Goal: Information Seeking & Learning: Find specific fact

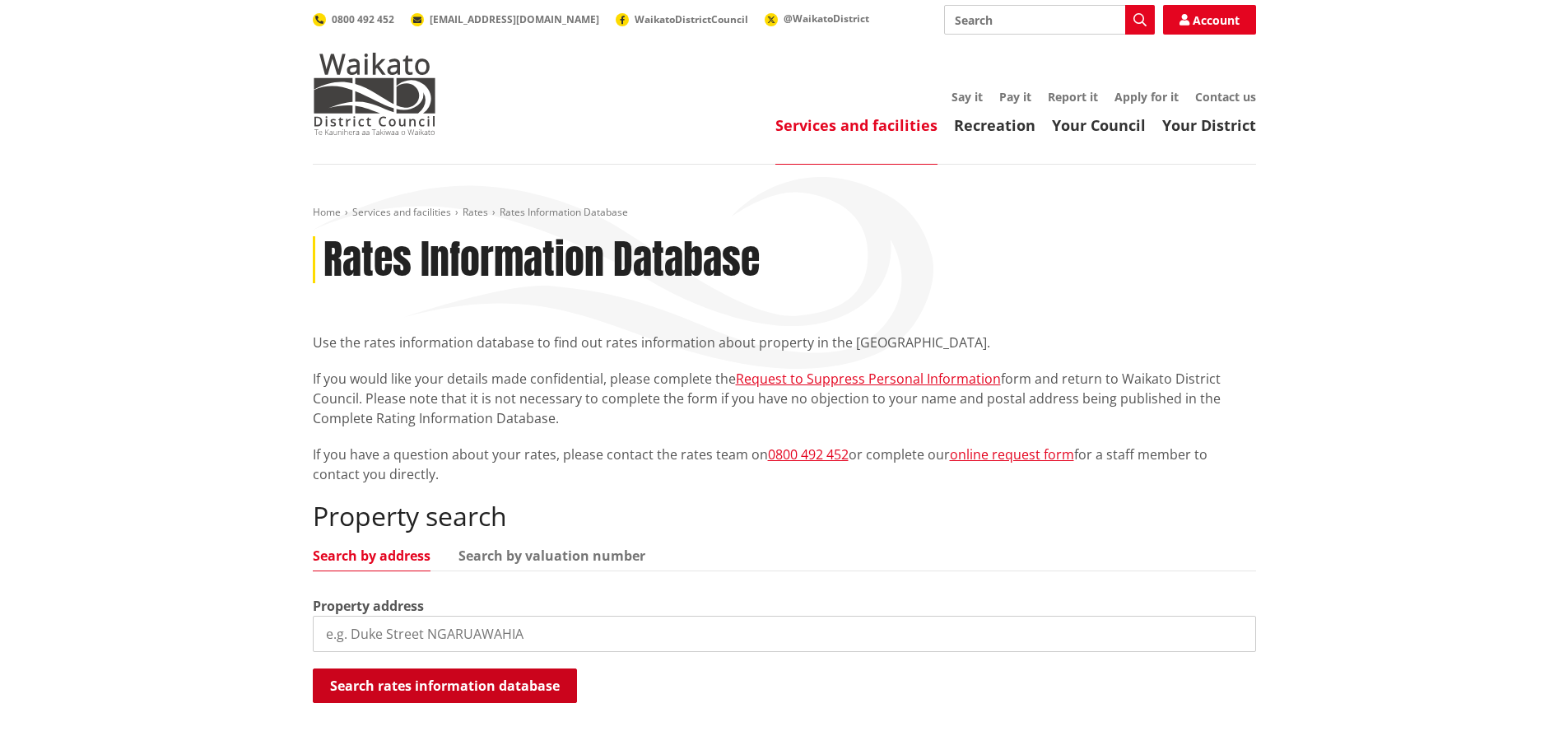
scroll to position [164, 0]
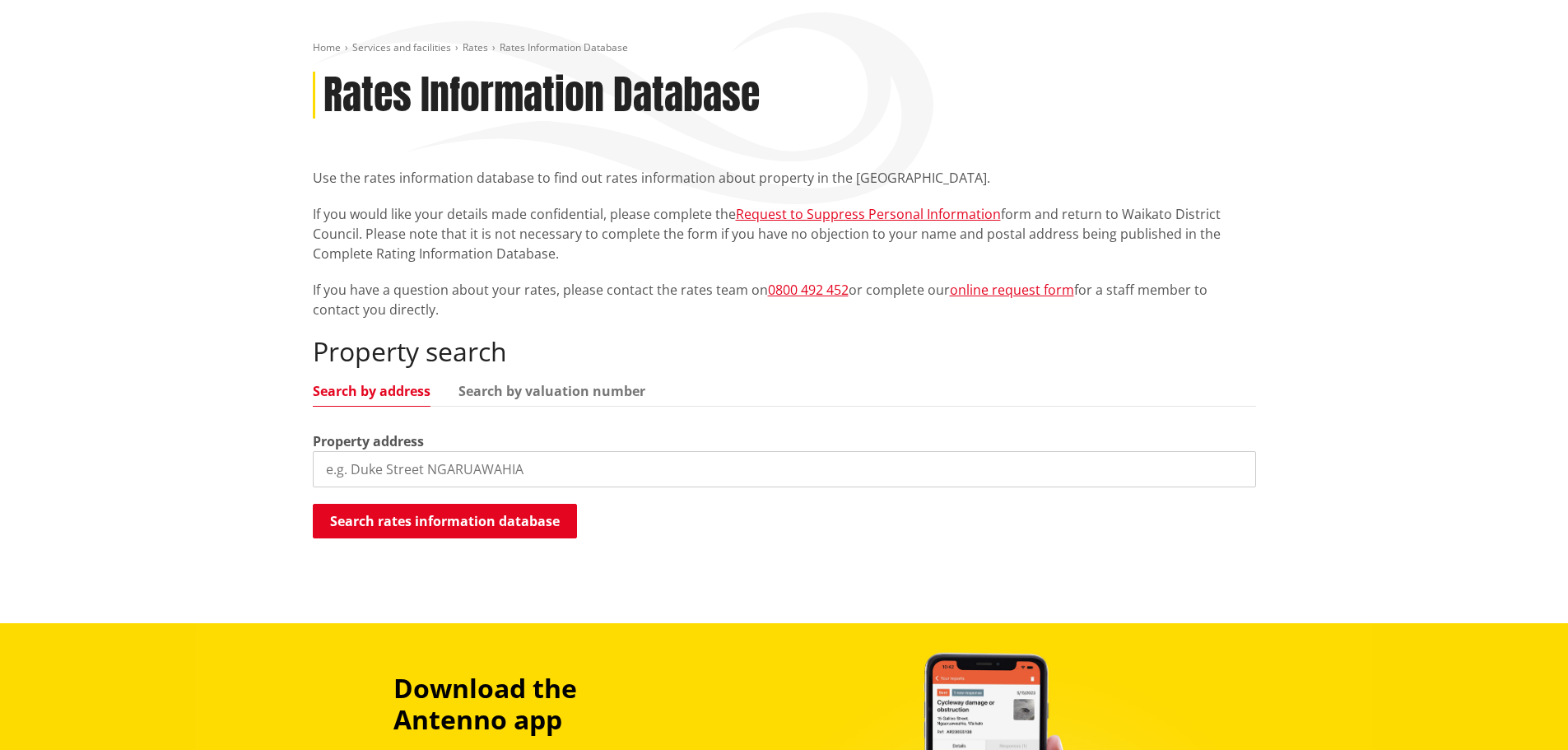
click at [553, 469] on input "search" at bounding box center [784, 470] width 943 height 37
click at [450, 470] on input "search" at bounding box center [784, 470] width 943 height 37
type input "457 aka aka"
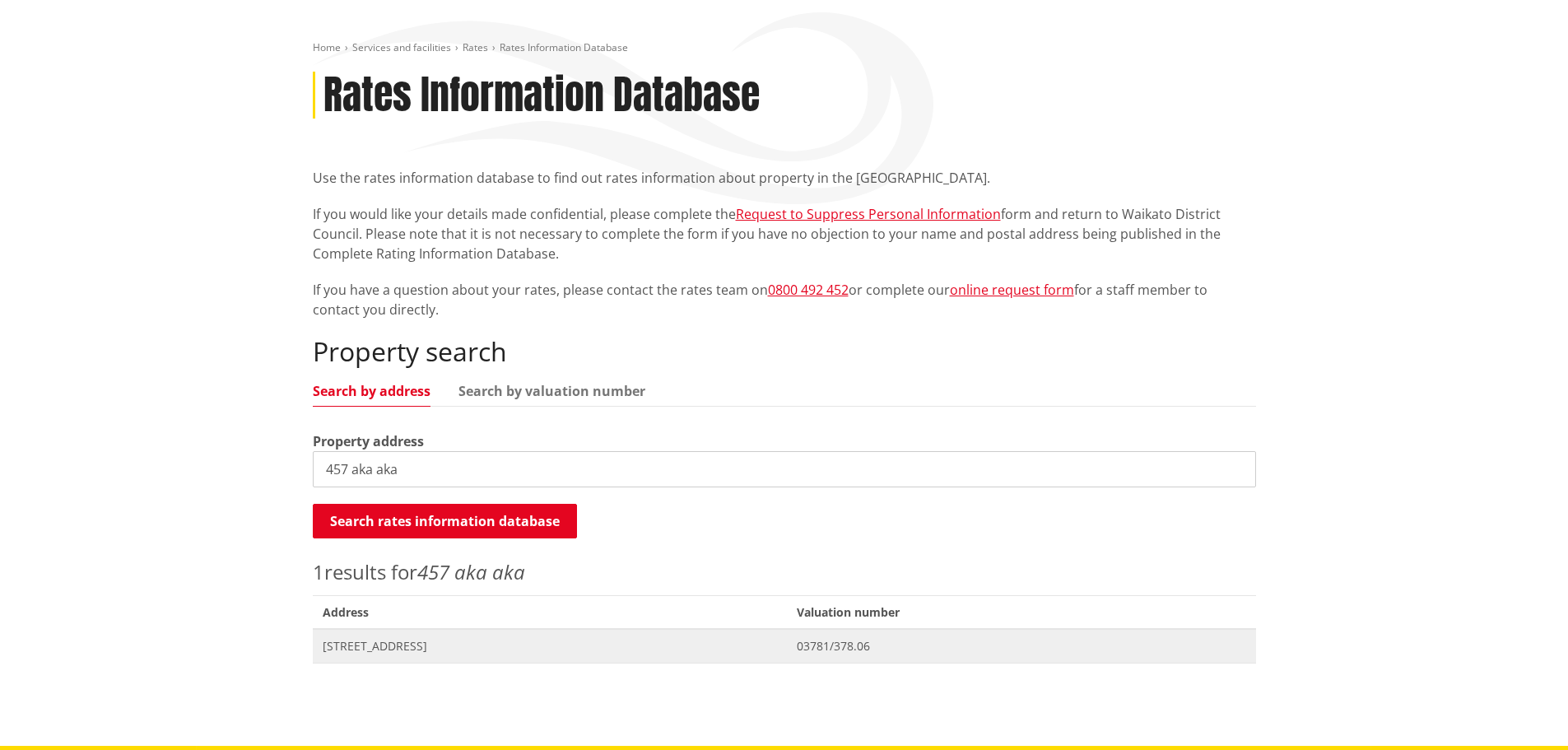
click at [360, 647] on span "457 Aka Aka Road PUKEKOHE" at bounding box center [550, 646] width 455 height 17
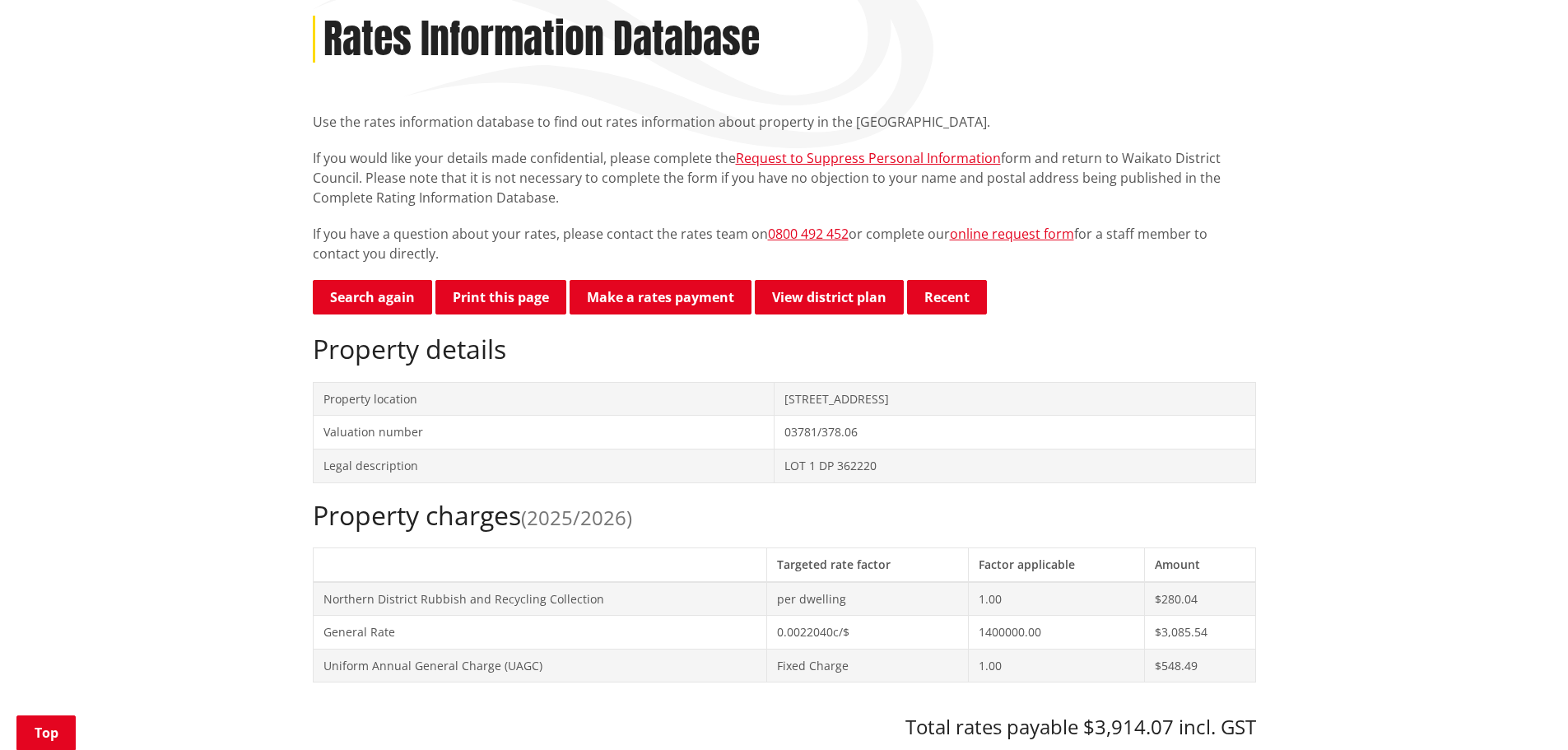
scroll to position [330, 0]
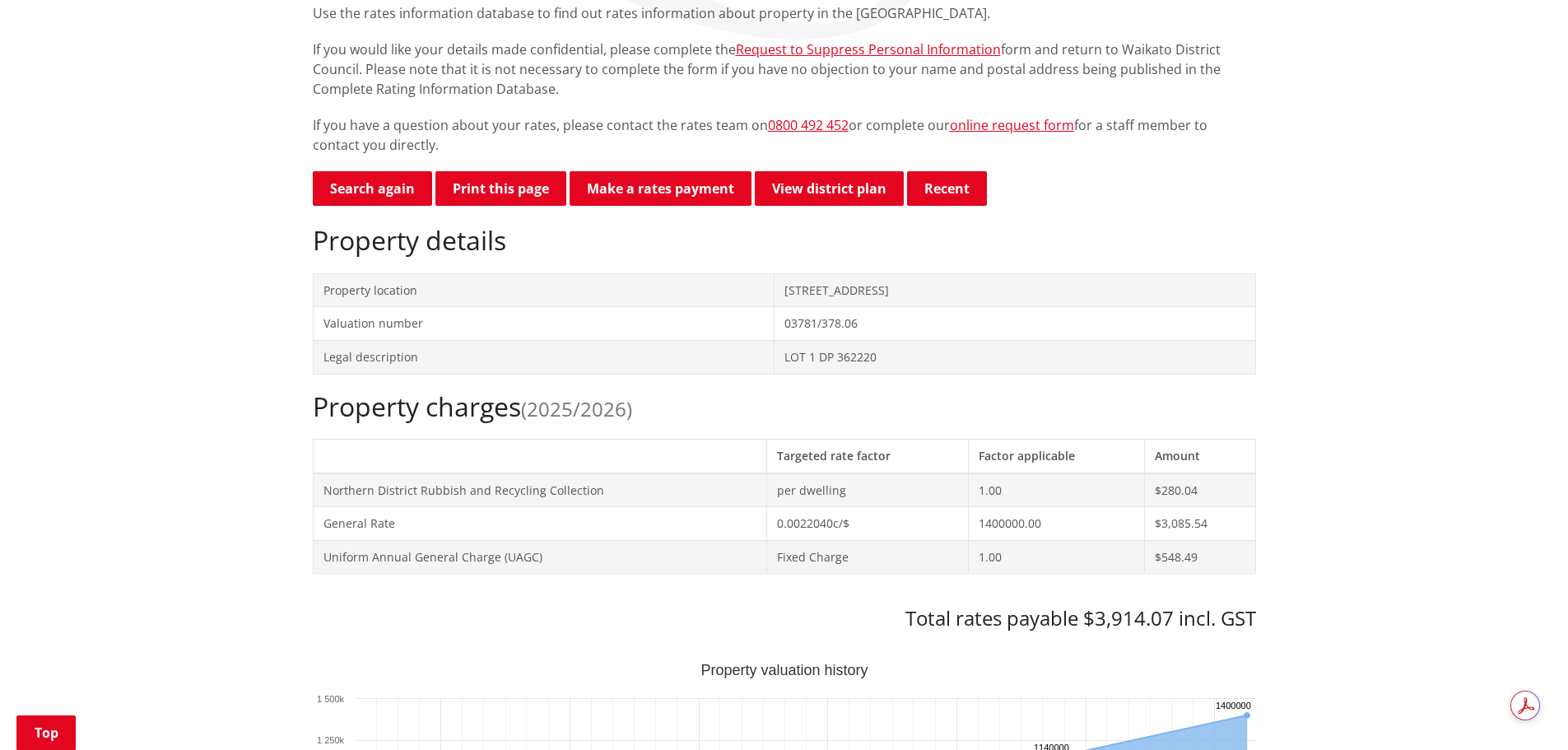
drag, startPoint x: 1418, startPoint y: 178, endPoint x: 1273, endPoint y: 184, distance: 145.1
click at [395, 184] on link "Search again" at bounding box center [372, 189] width 119 height 35
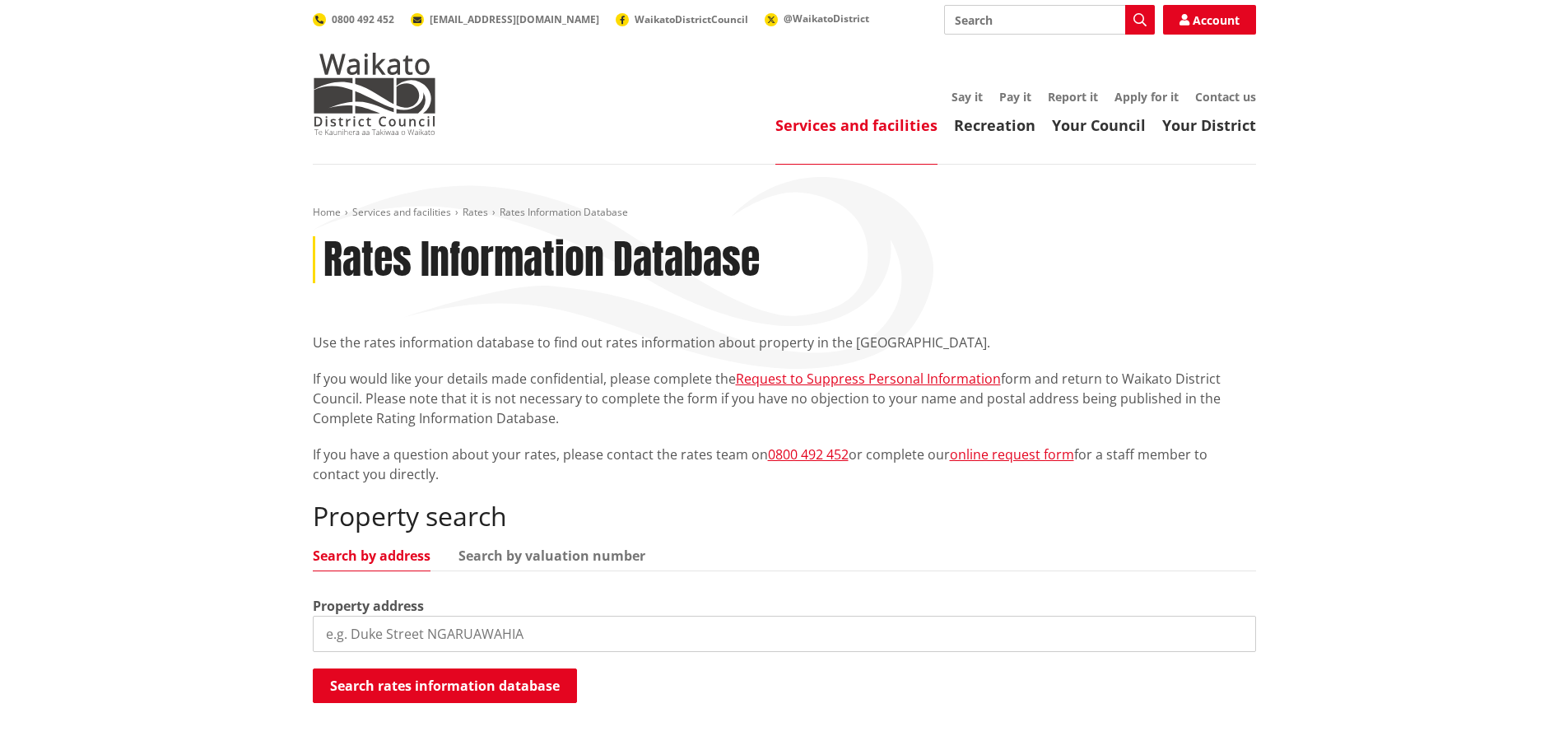
click at [460, 640] on input "search" at bounding box center [784, 634] width 943 height 37
type input "13 rangawhenua"
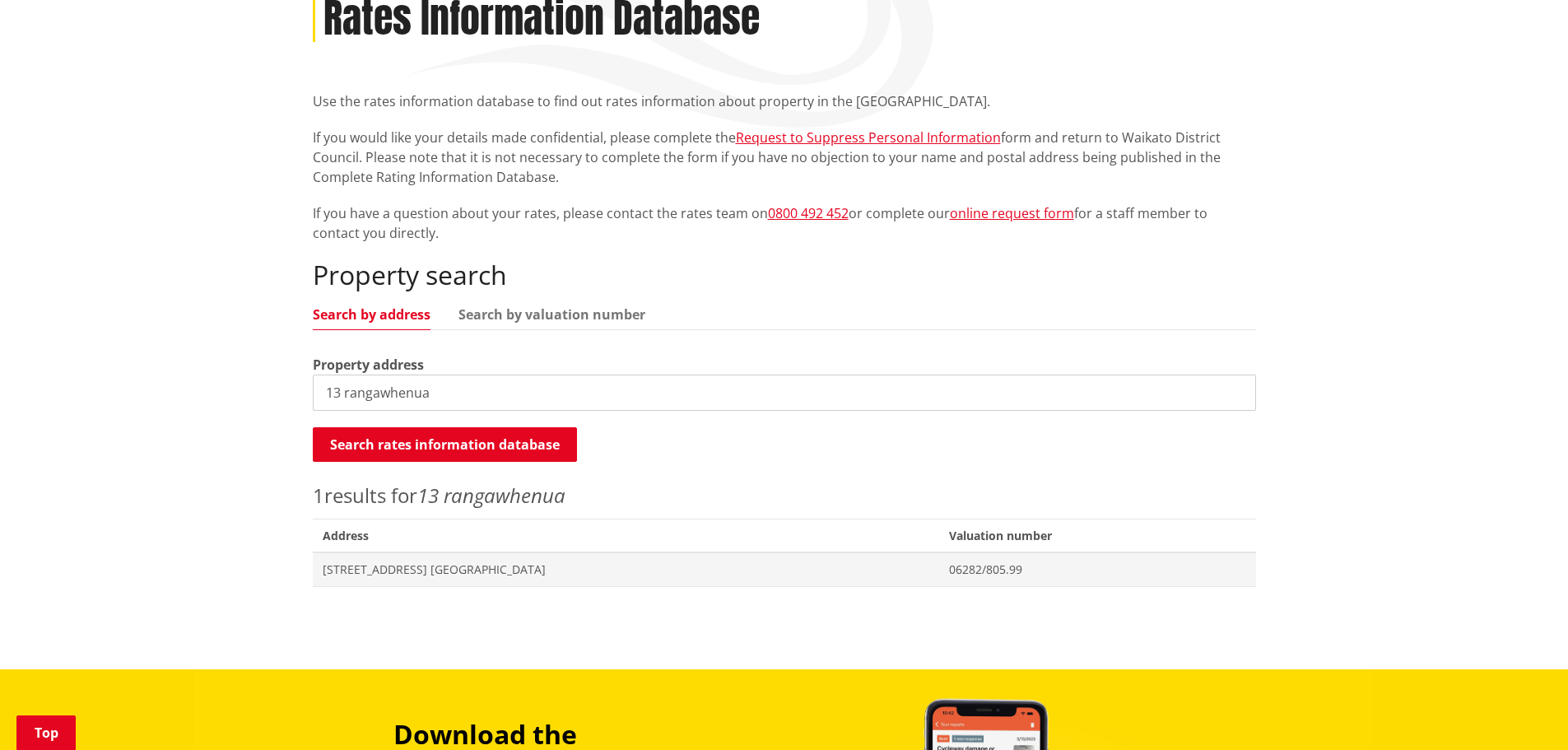
scroll to position [247, 0]
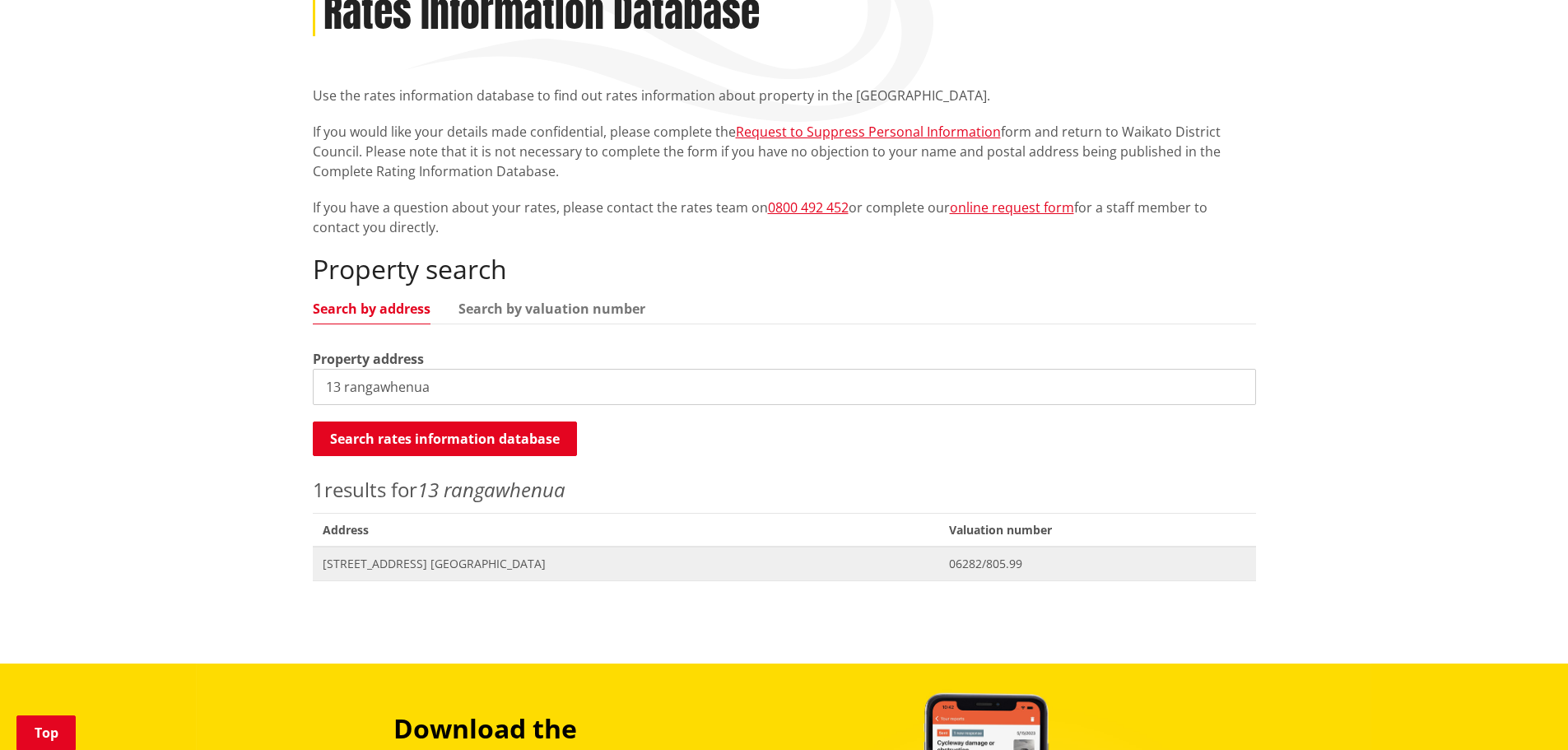
click at [402, 565] on span "[STREET_ADDRESS] [GEOGRAPHIC_DATA]" at bounding box center [625, 564] width 606 height 17
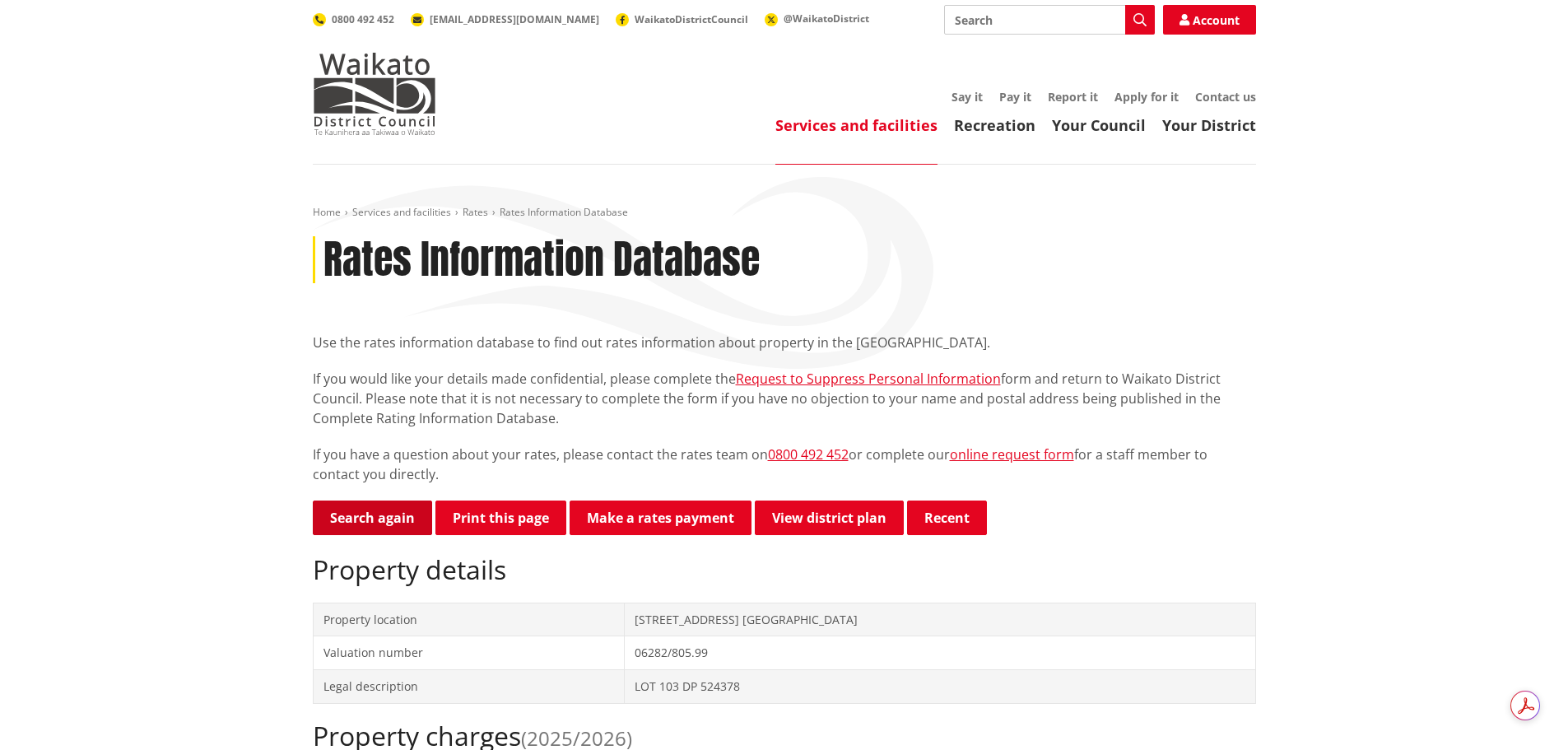
click at [347, 510] on link "Search again" at bounding box center [372, 518] width 119 height 35
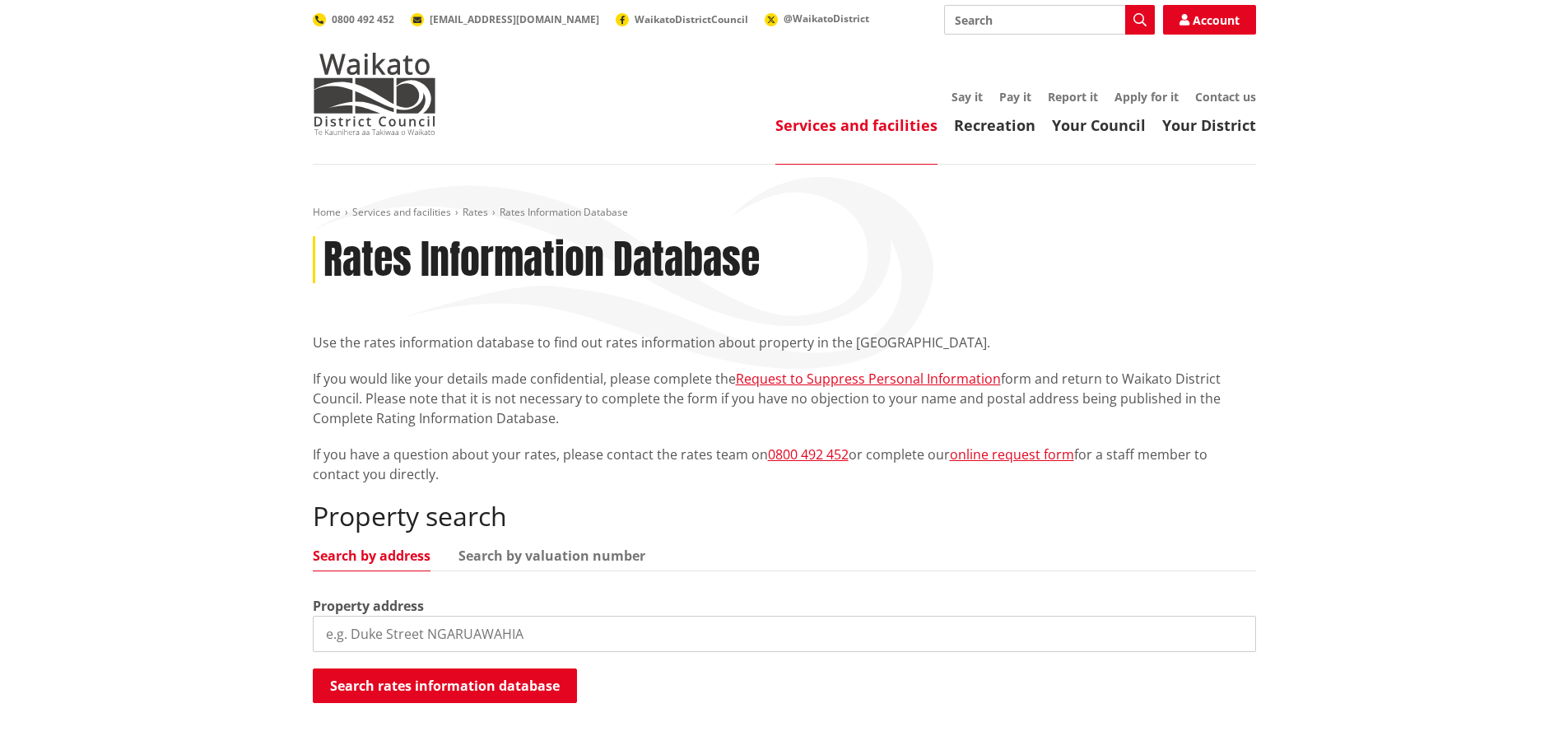
click at [602, 628] on input "search" at bounding box center [784, 634] width 943 height 37
type input "105"
click at [584, 623] on input "105" at bounding box center [784, 634] width 943 height 37
type input "105 bailey"
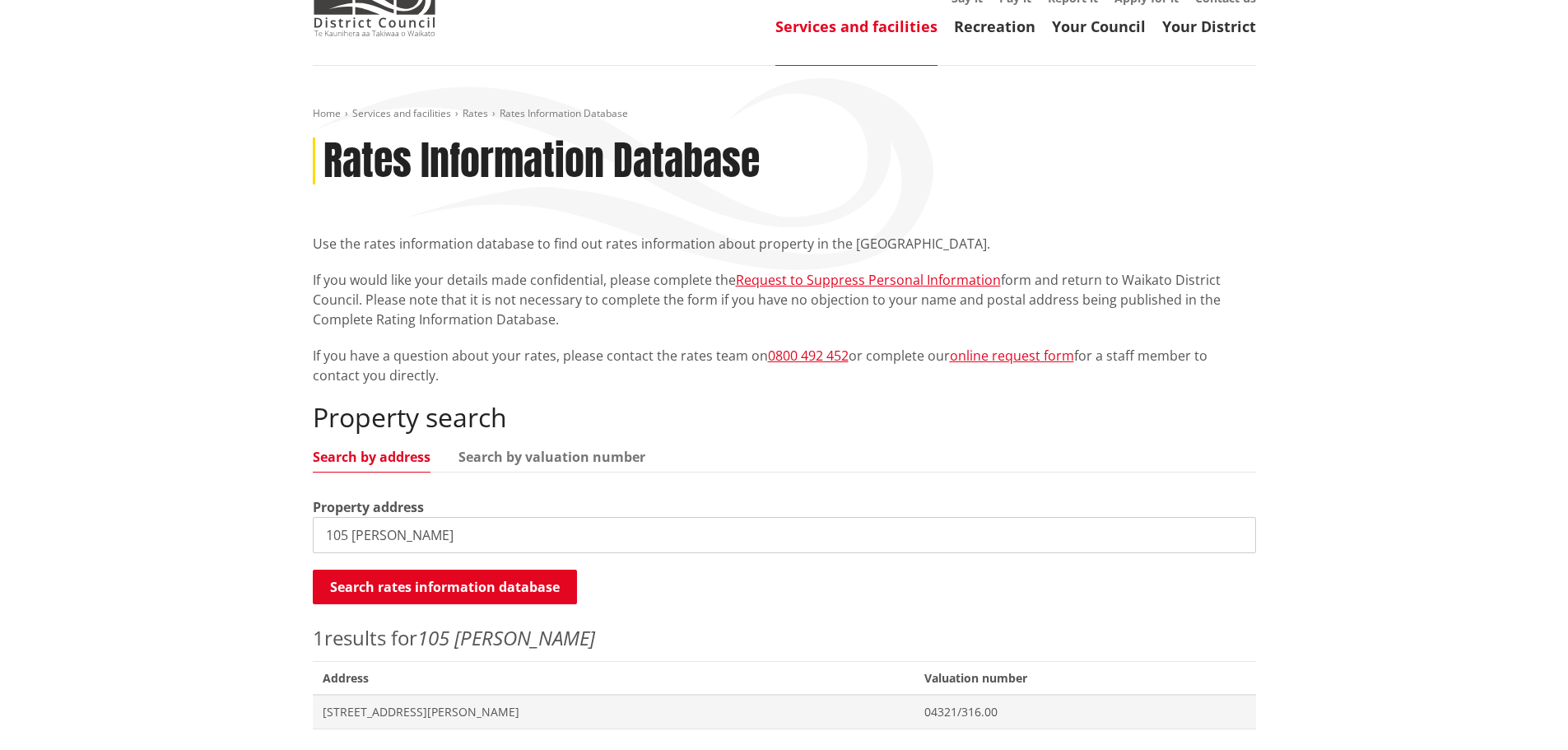
scroll to position [247, 0]
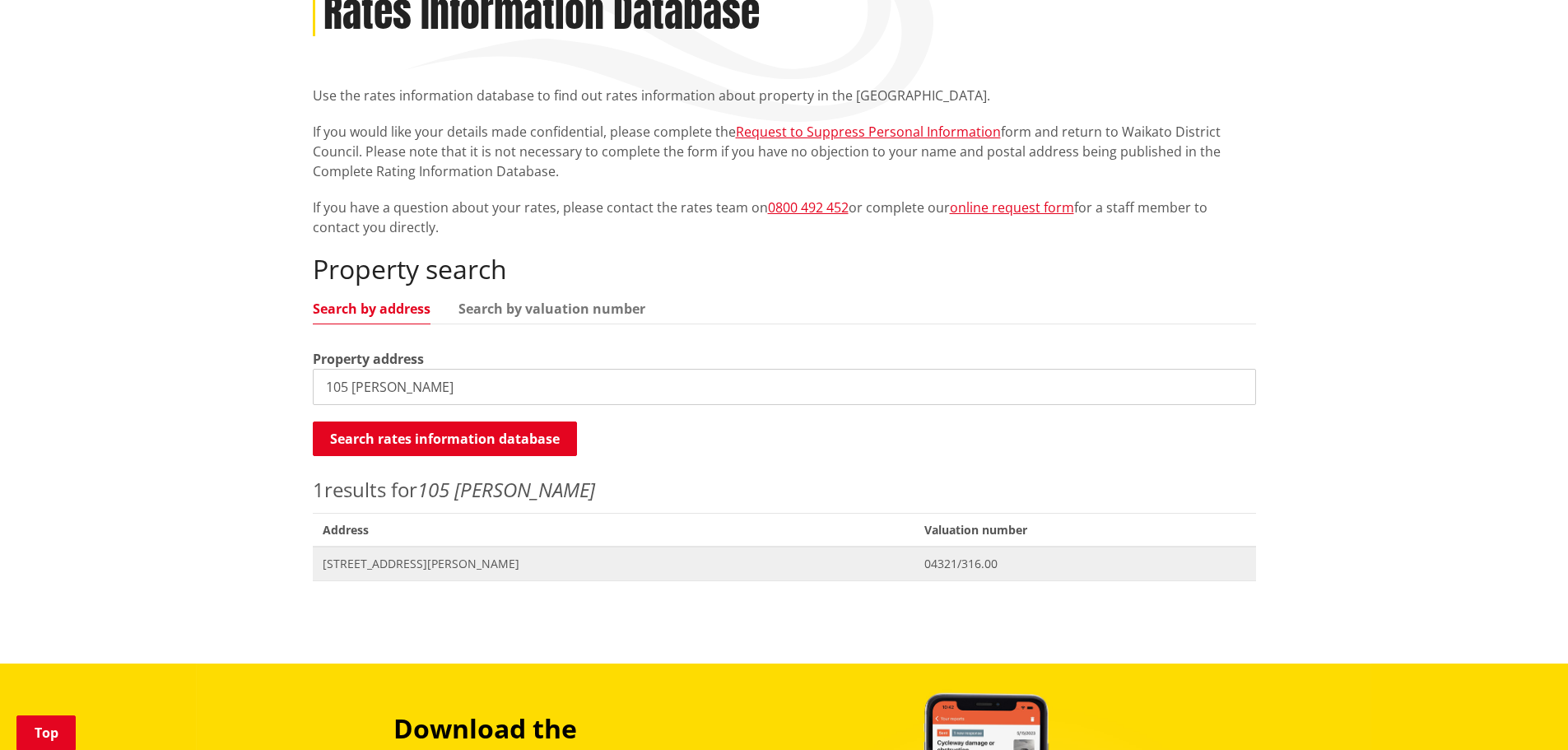
click at [443, 563] on span "105 Bailey Street HUNTLY" at bounding box center [614, 564] width 583 height 17
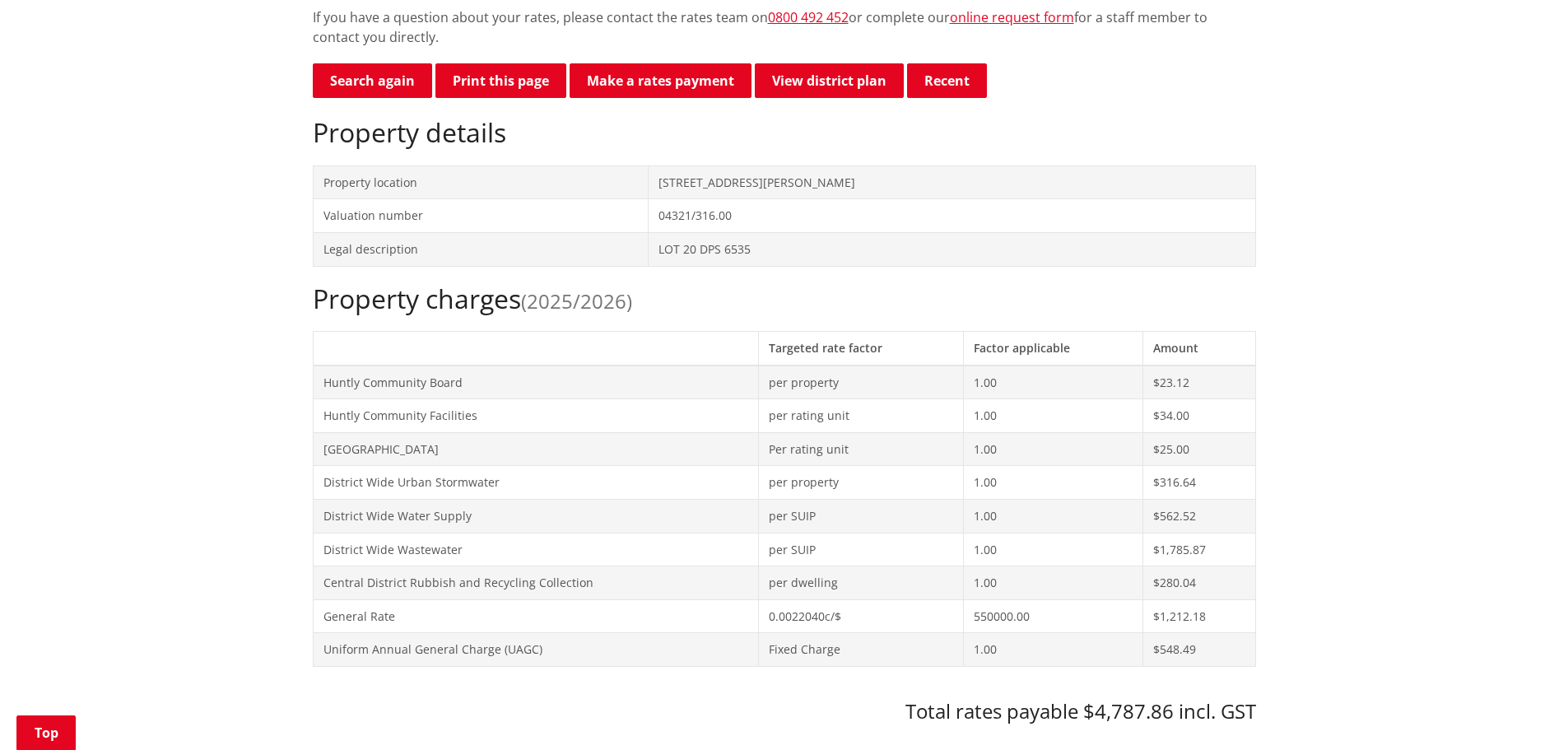
scroll to position [164, 0]
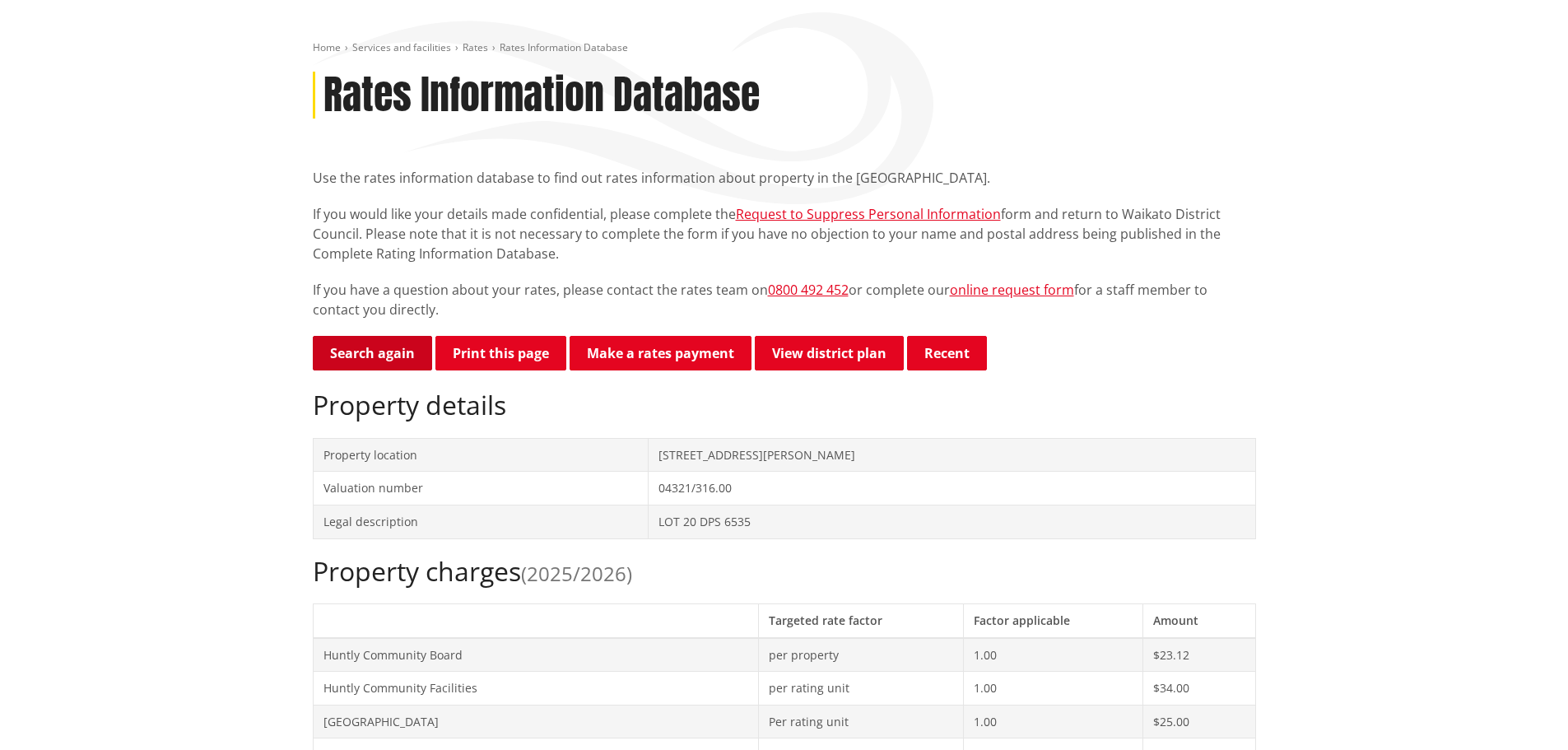
click at [353, 352] on link "Search again" at bounding box center [372, 353] width 119 height 35
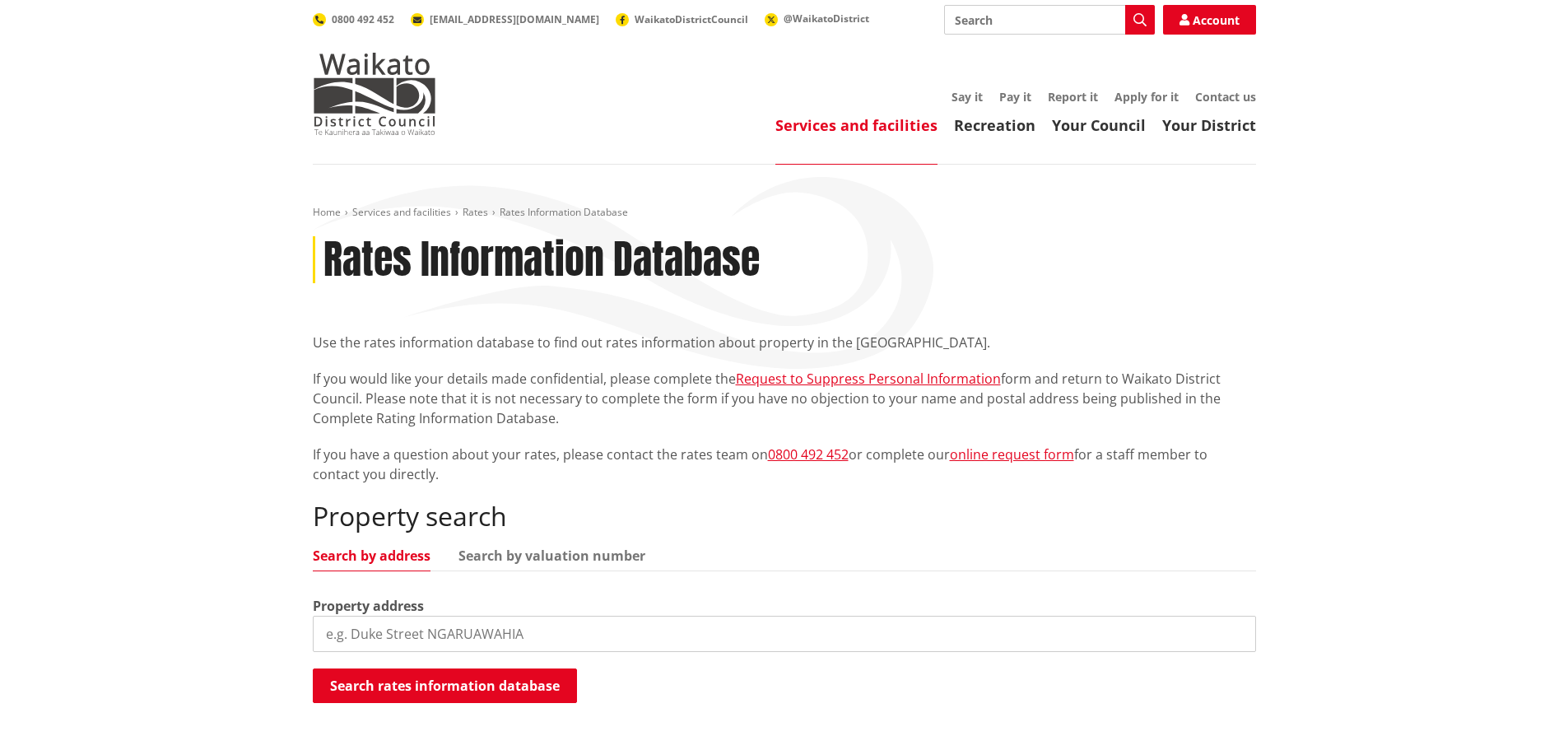
click at [479, 638] on input "search" at bounding box center [784, 634] width 943 height 37
type input "630 te kowhai road"
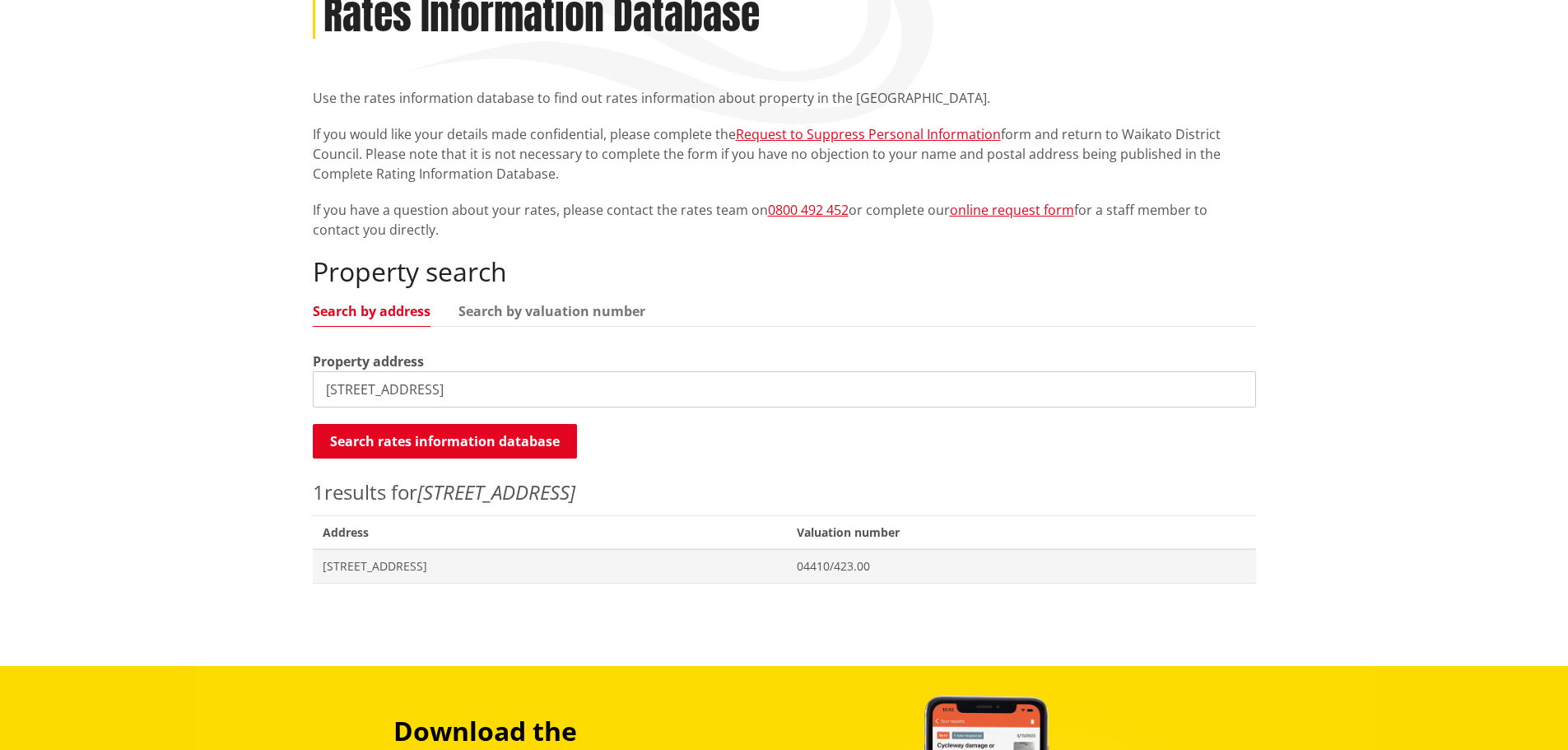
scroll to position [247, 0]
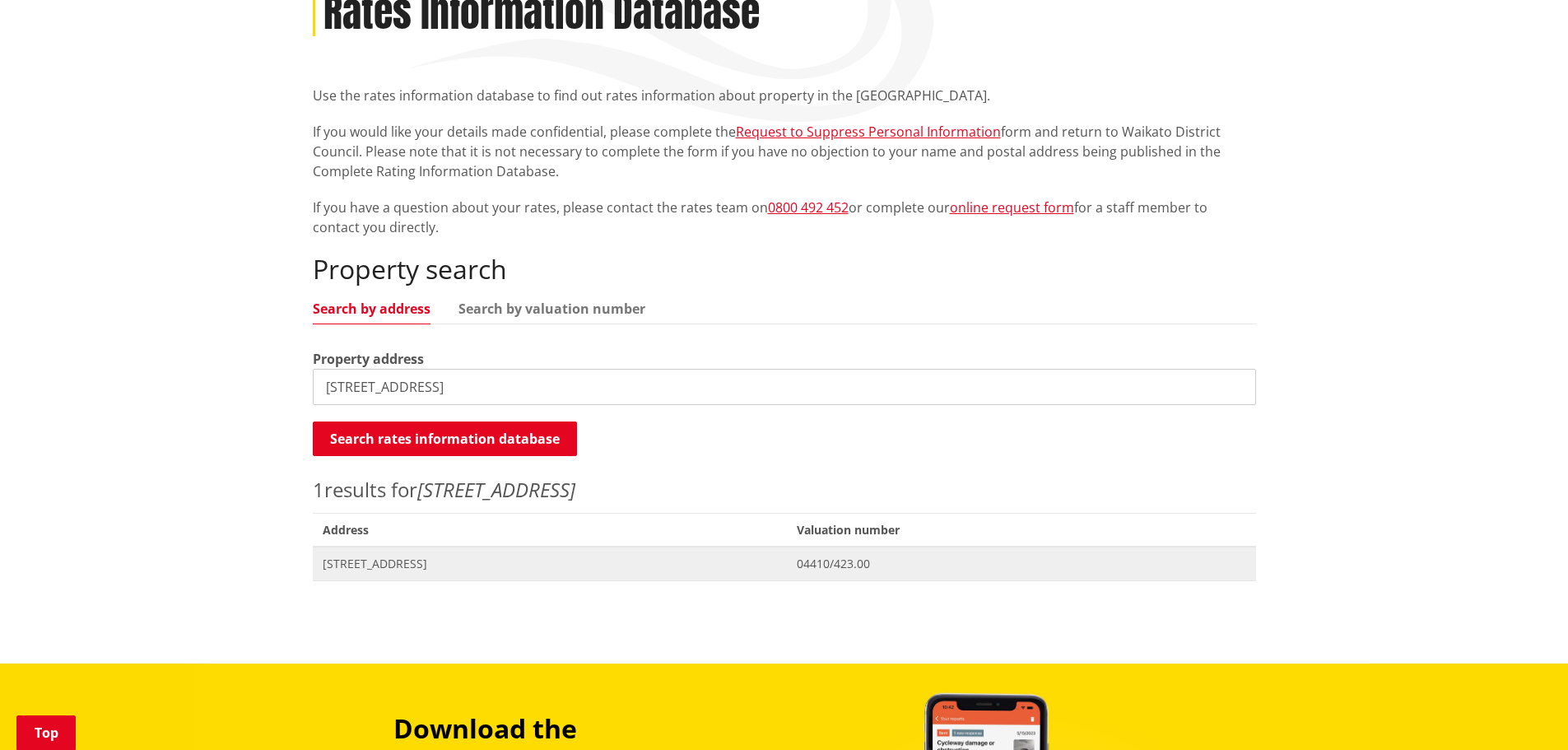
click at [419, 560] on span "[STREET_ADDRESS]" at bounding box center [550, 564] width 455 height 17
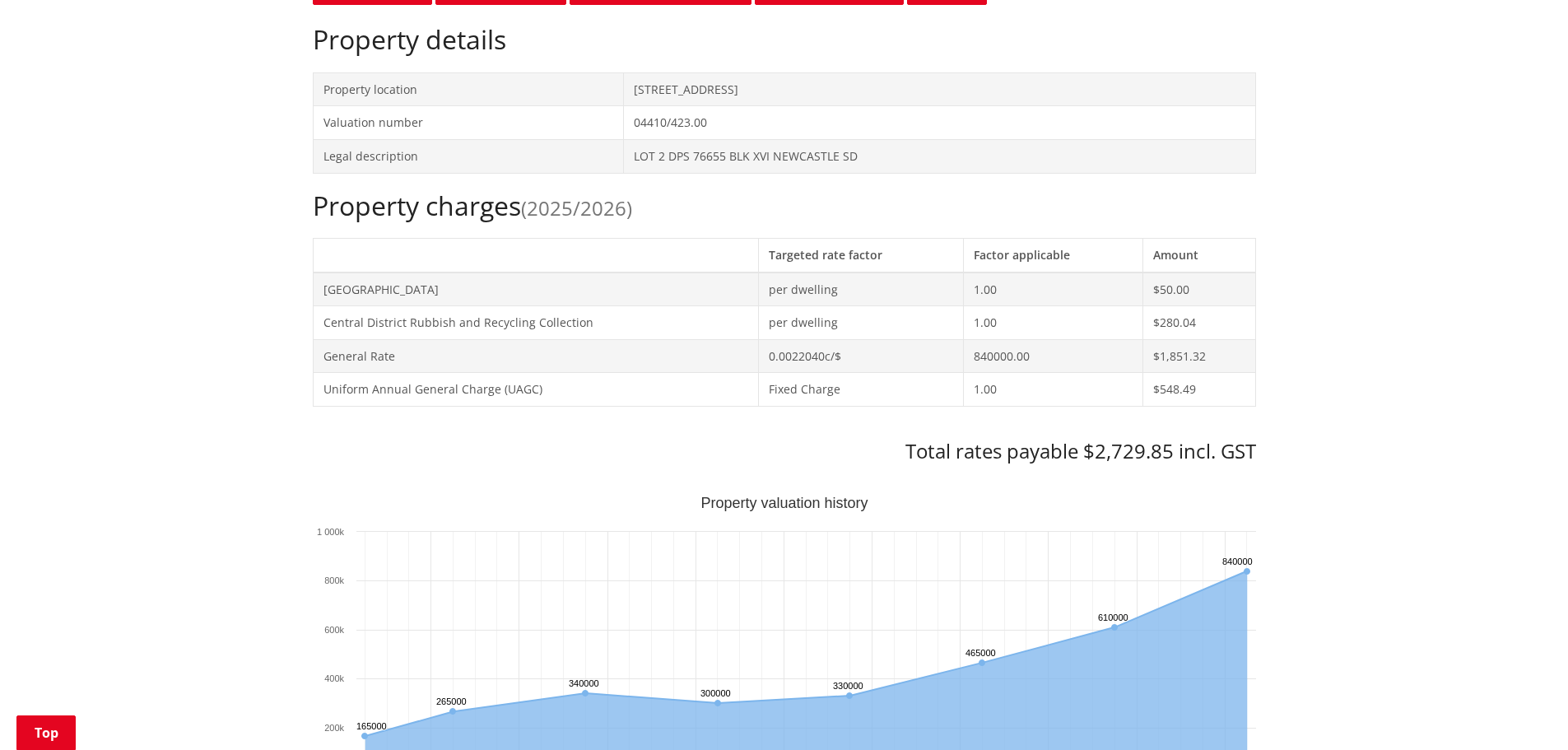
scroll to position [659, 0]
